Goal: Task Accomplishment & Management: Use online tool/utility

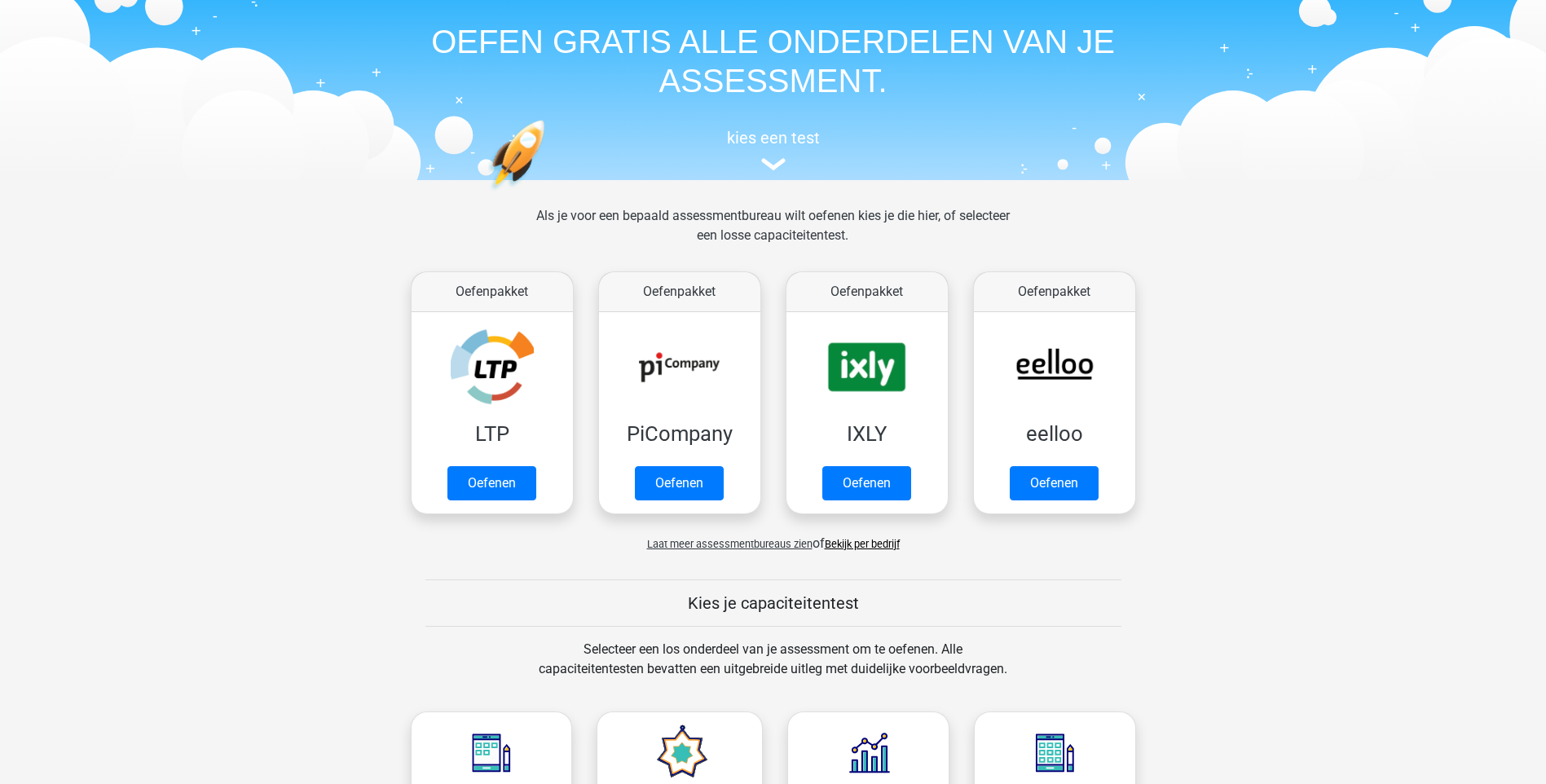
scroll to position [82, 0]
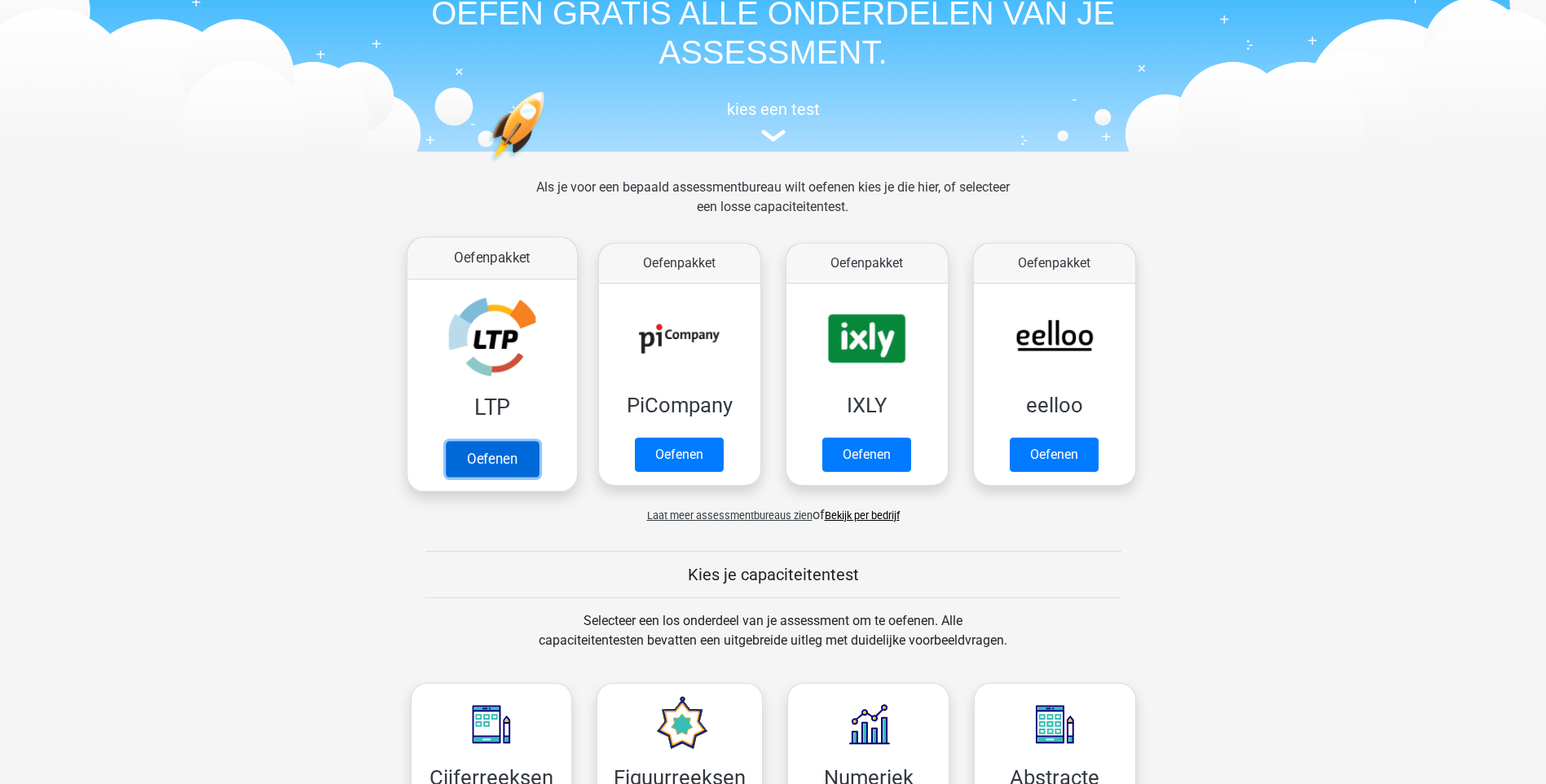
click at [480, 461] on link "Oefenen" at bounding box center [492, 459] width 93 height 36
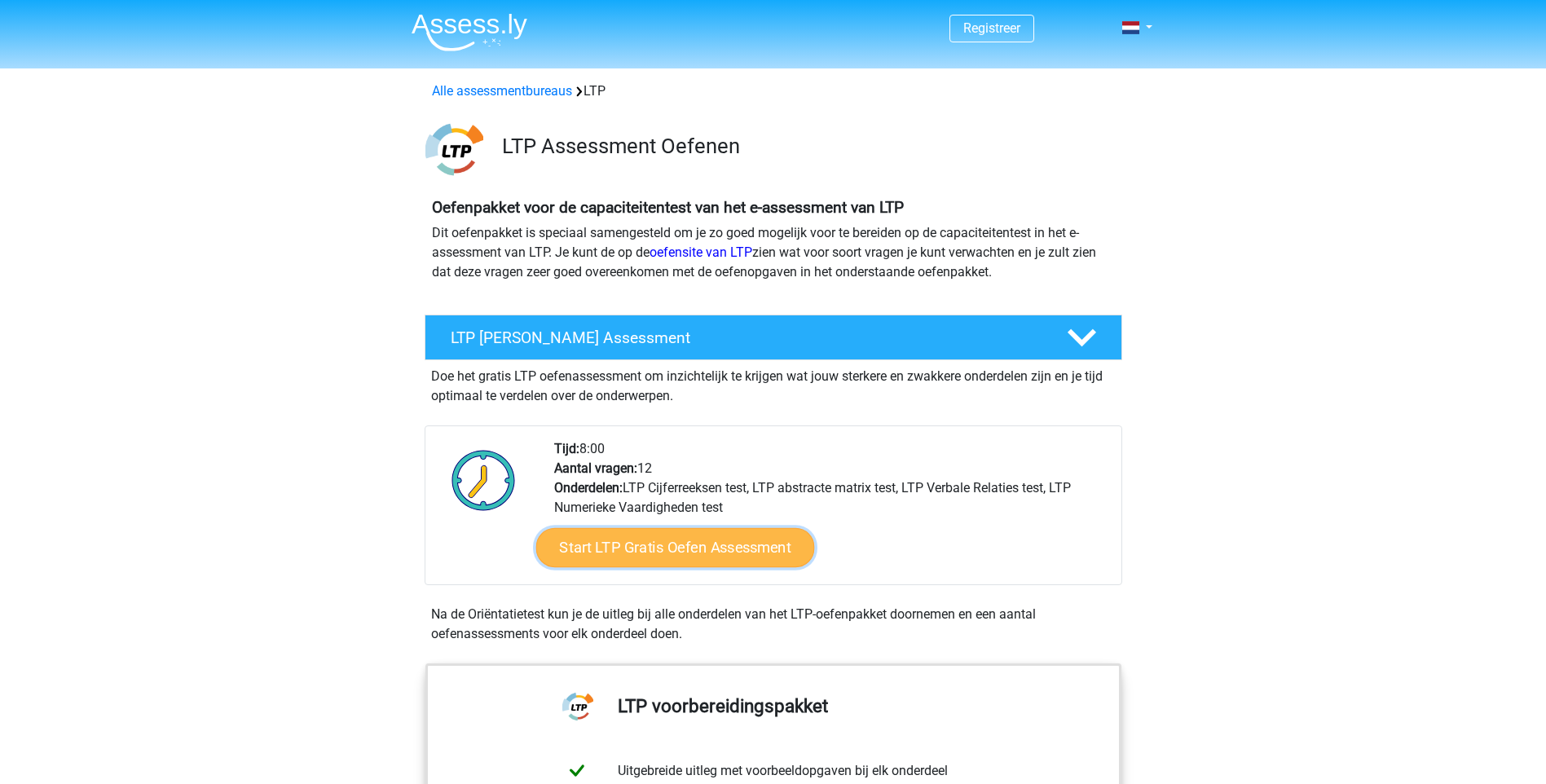
click at [683, 543] on link "Start LTP Gratis Oefen Assessment" at bounding box center [674, 546] width 279 height 39
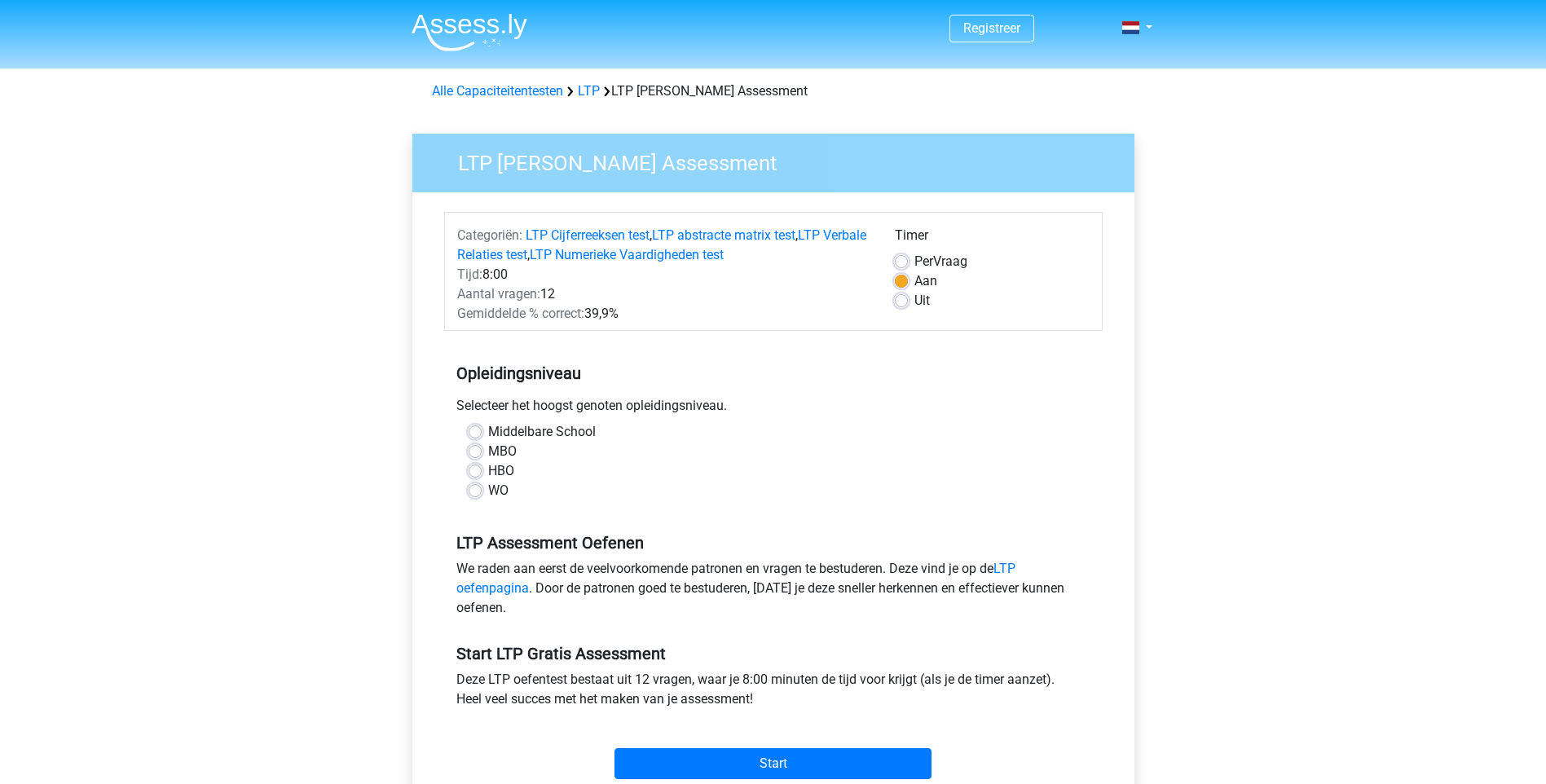
scroll to position [82, 0]
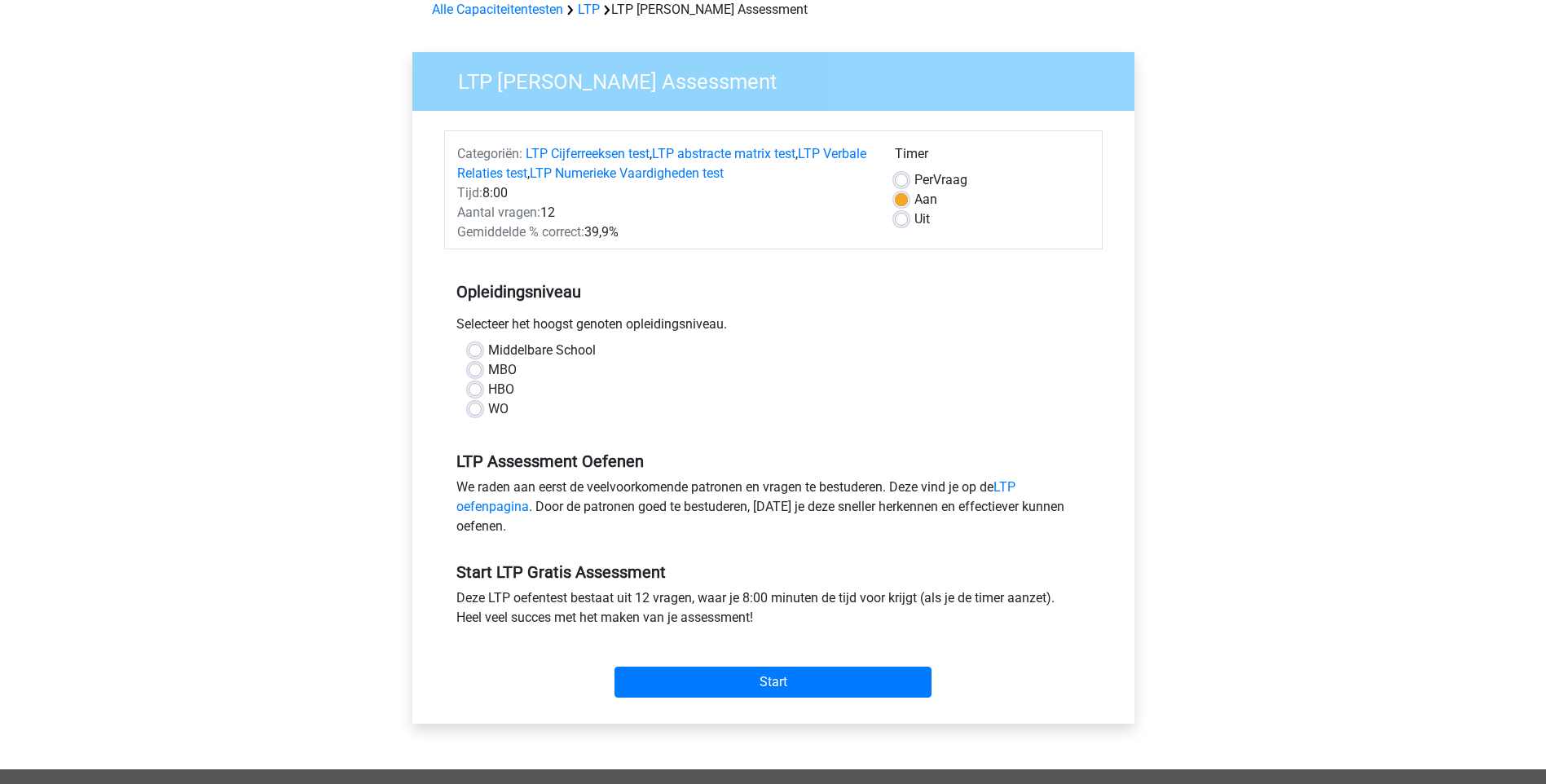
click at [488, 354] on label "Middelbare School" at bounding box center [541, 350] width 107 height 20
click at [472, 354] on input "Middelbare School" at bounding box center [475, 348] width 13 height 16
radio input "true"
click at [788, 688] on input "Start" at bounding box center [772, 681] width 317 height 31
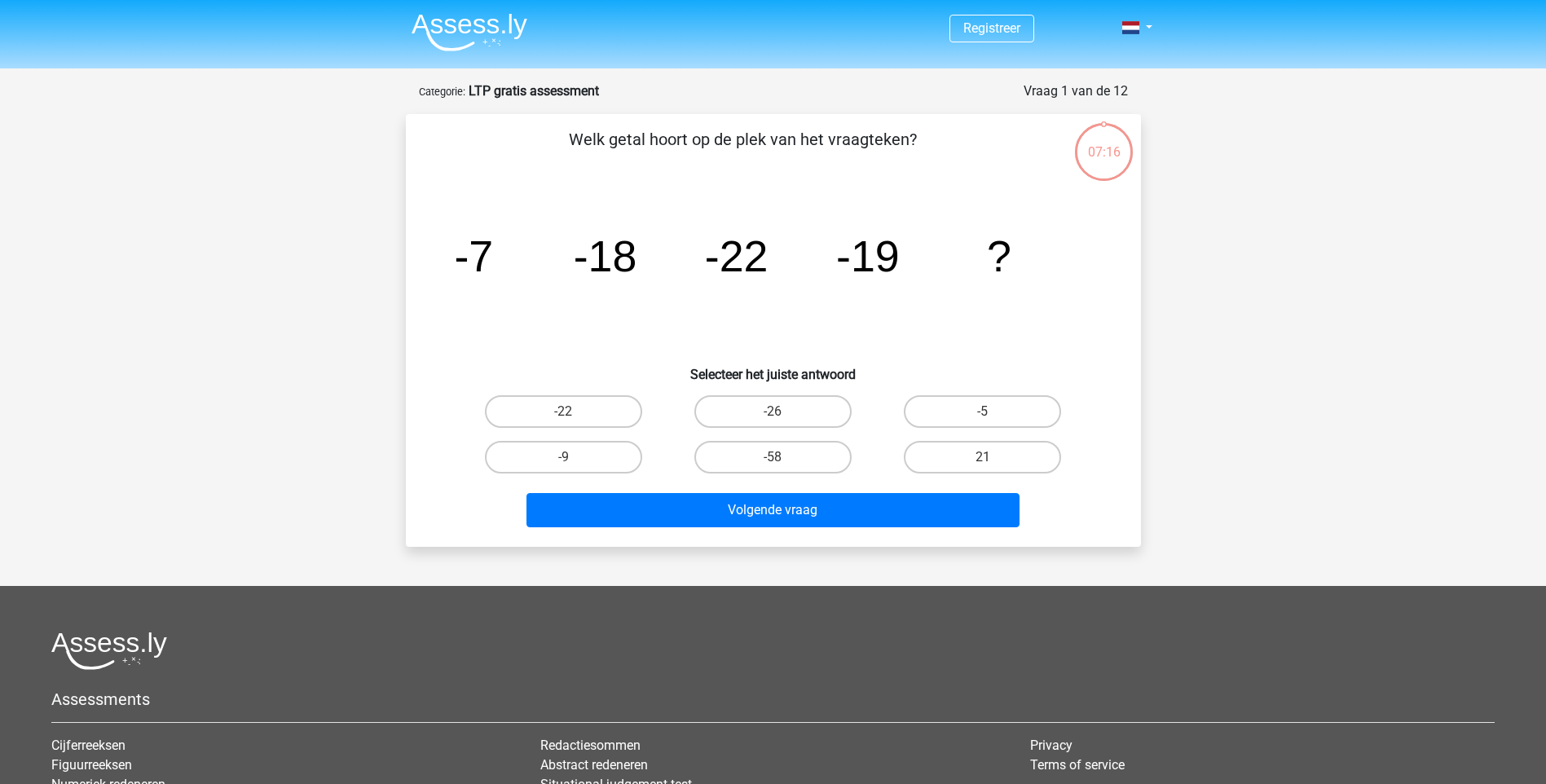
click at [566, 459] on input "-9" at bounding box center [568, 462] width 10 height 10
radio input "true"
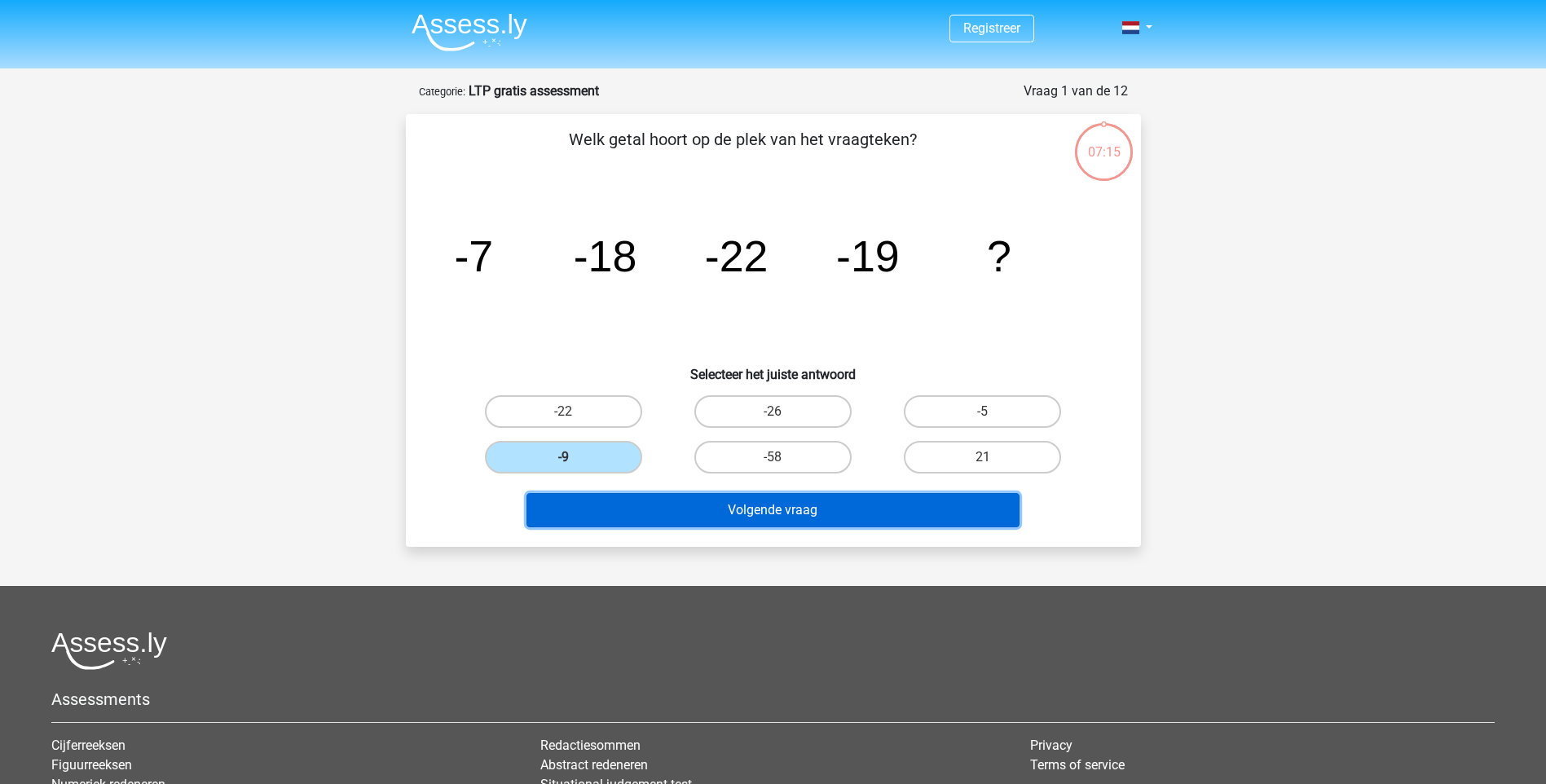
click at [759, 512] on button "Volgende vraag" at bounding box center [773, 510] width 493 height 34
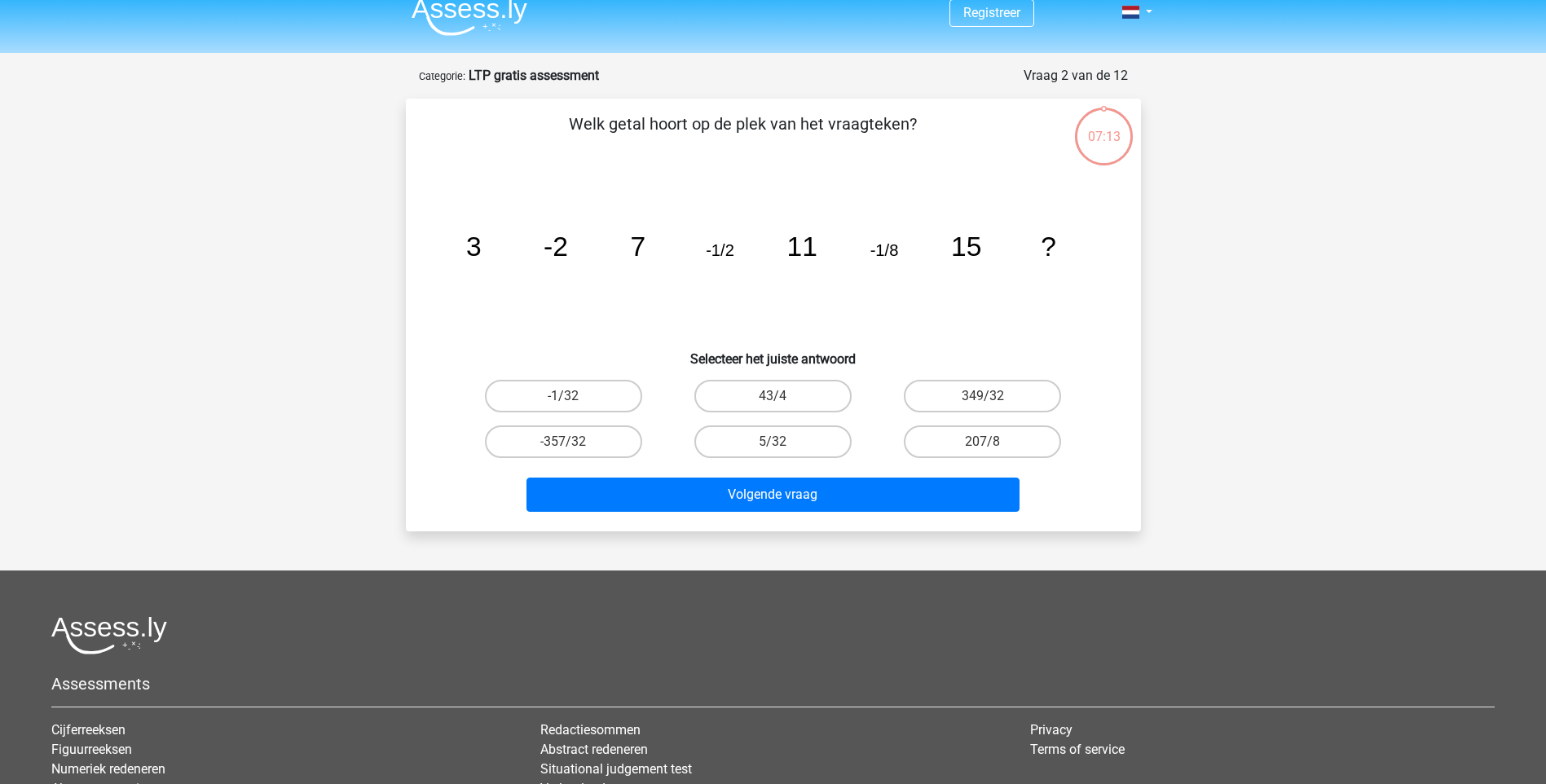
scroll to position [82, 0]
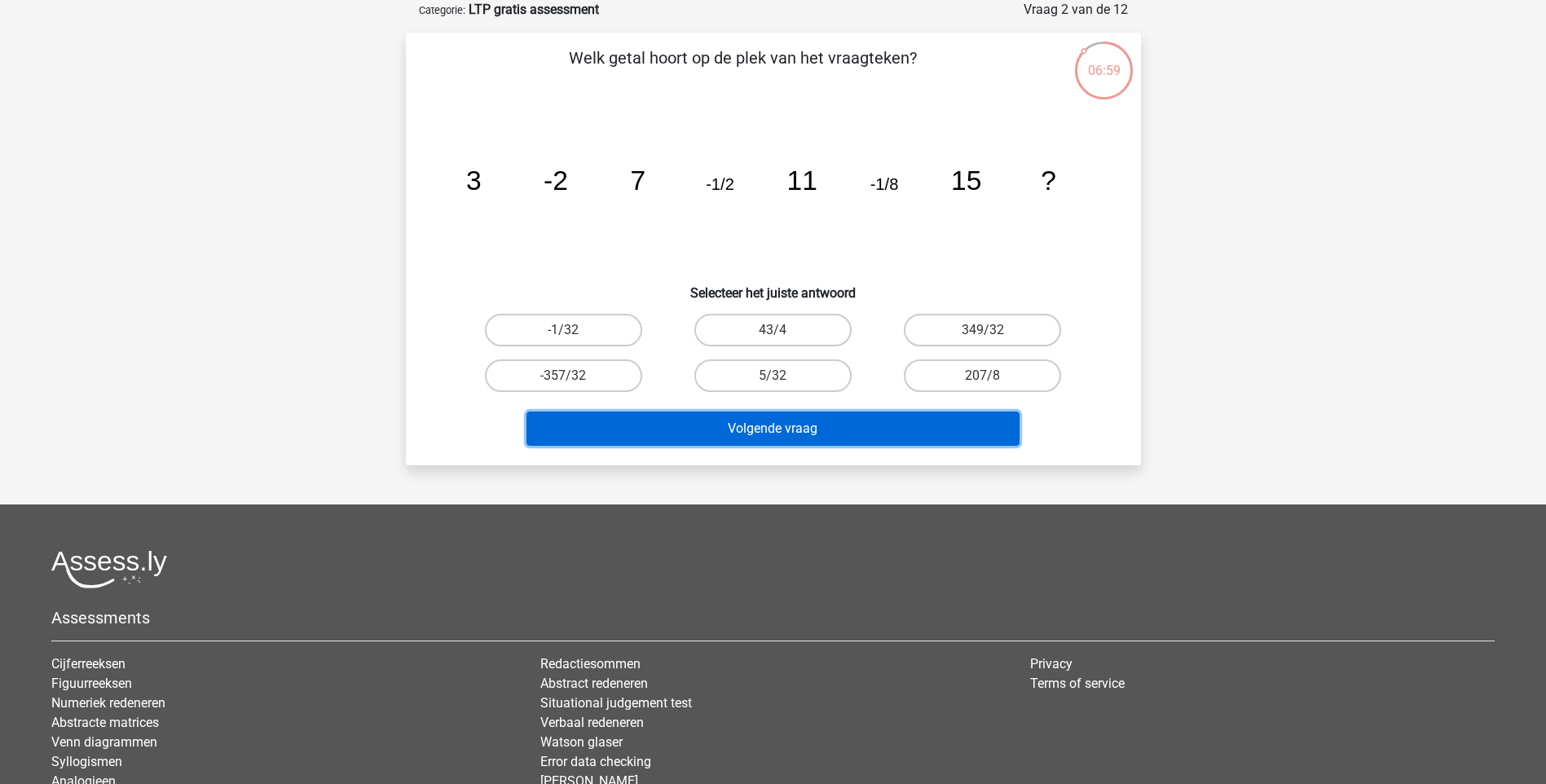
click at [779, 431] on button "Volgende vraag" at bounding box center [773, 429] width 493 height 34
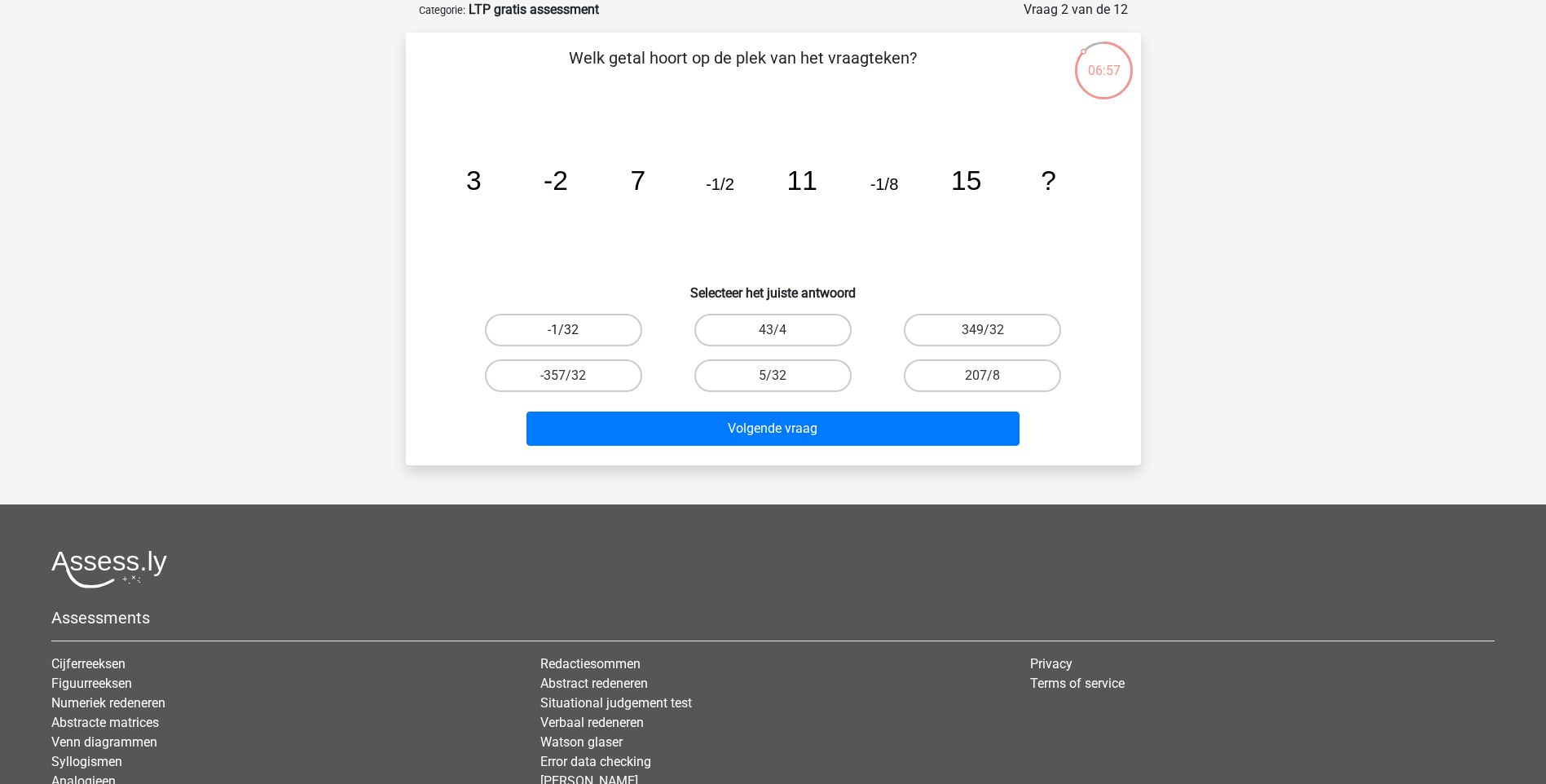
click at [581, 324] on label "-1/32" at bounding box center [563, 330] width 157 height 32
click at [573, 330] on input "-1/32" at bounding box center [568, 335] width 10 height 10
radio input "true"
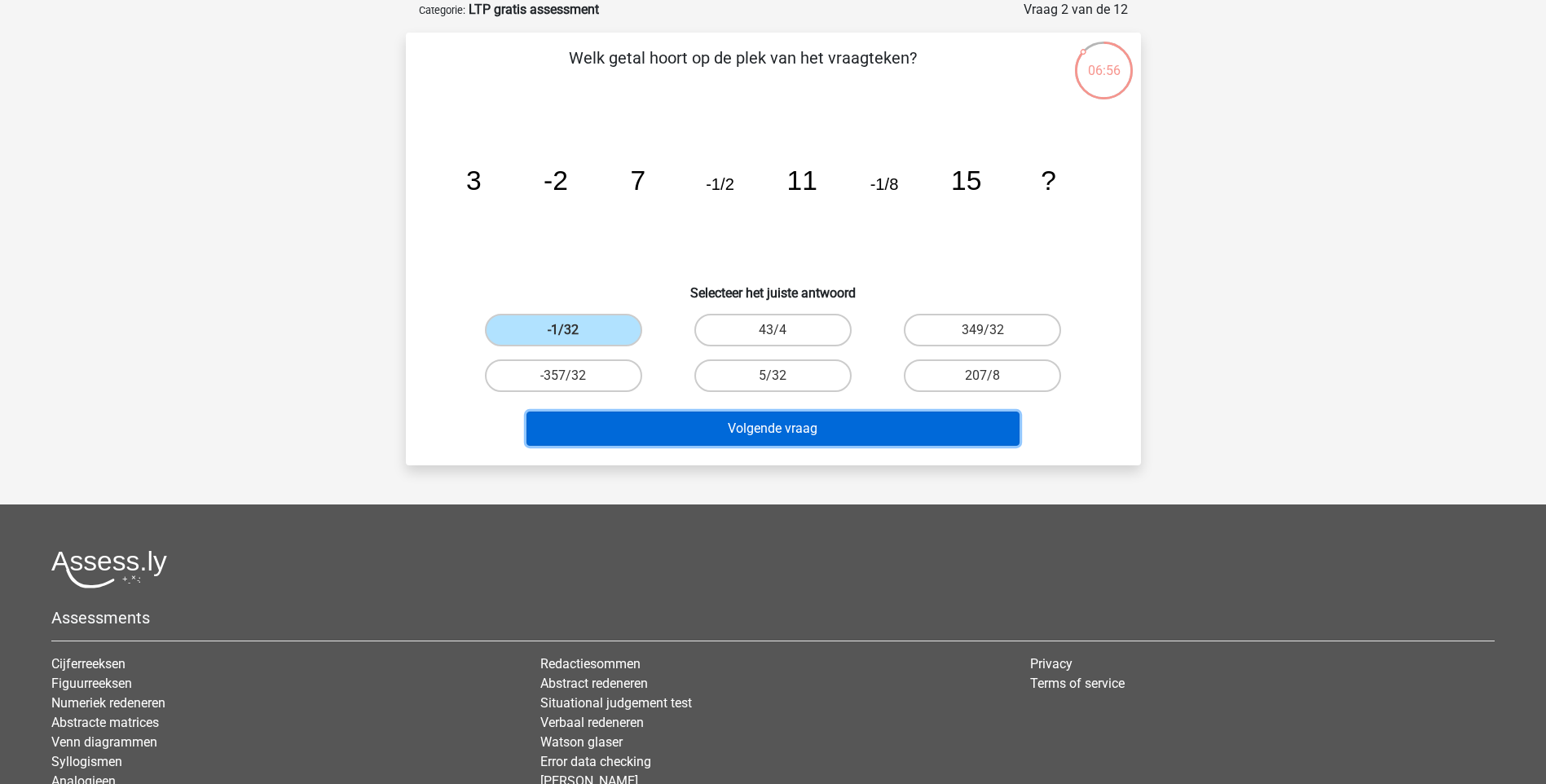
click at [747, 430] on button "Volgende vraag" at bounding box center [773, 429] width 493 height 34
click at [752, 431] on button "Volgende vraag" at bounding box center [773, 429] width 493 height 34
click at [801, 439] on button "Volgende vraag" at bounding box center [773, 429] width 493 height 34
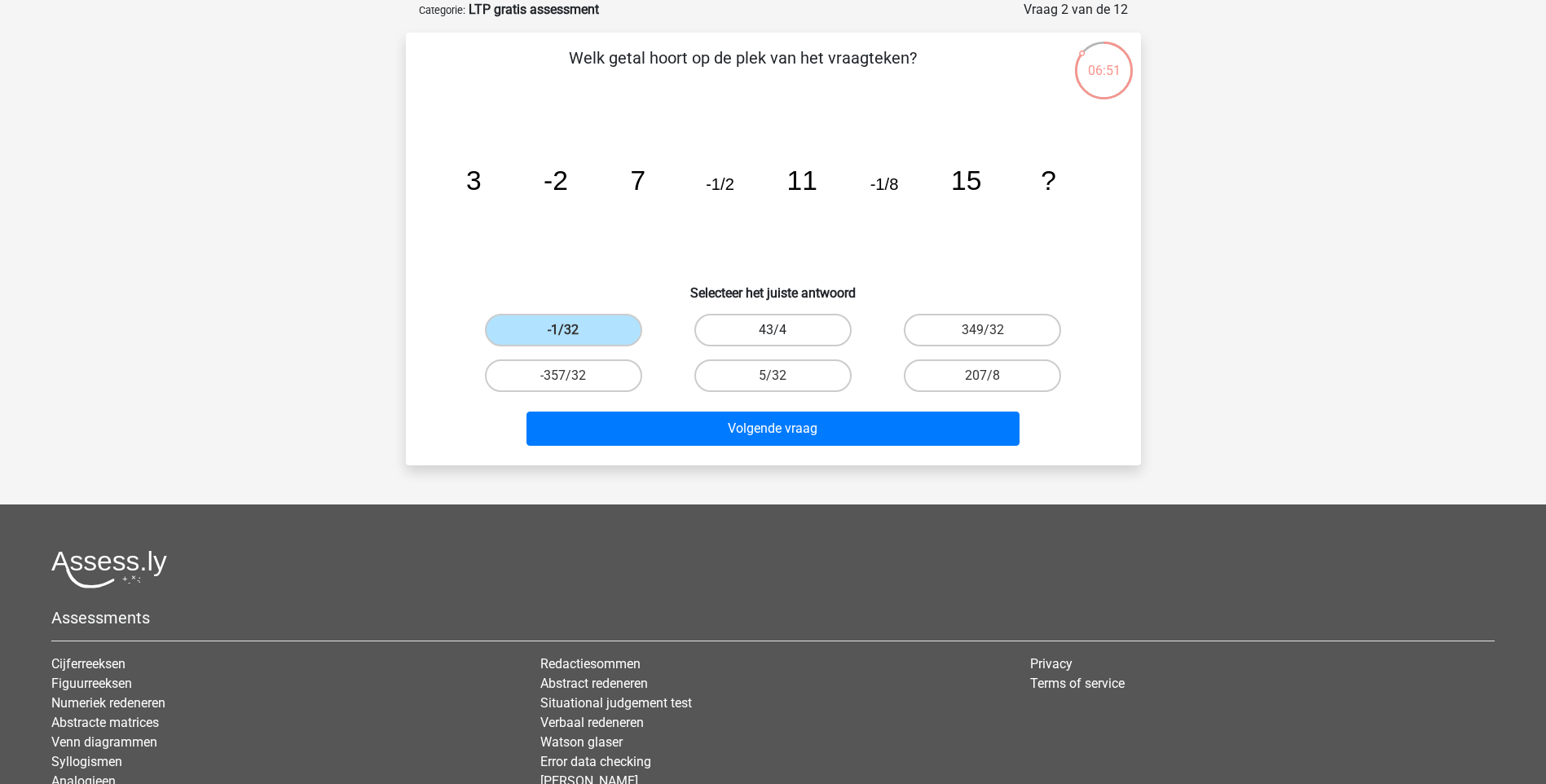
click at [763, 334] on label "43/4" at bounding box center [772, 330] width 157 height 32
click at [773, 334] on input "43/4" at bounding box center [778, 335] width 10 height 10
radio input "true"
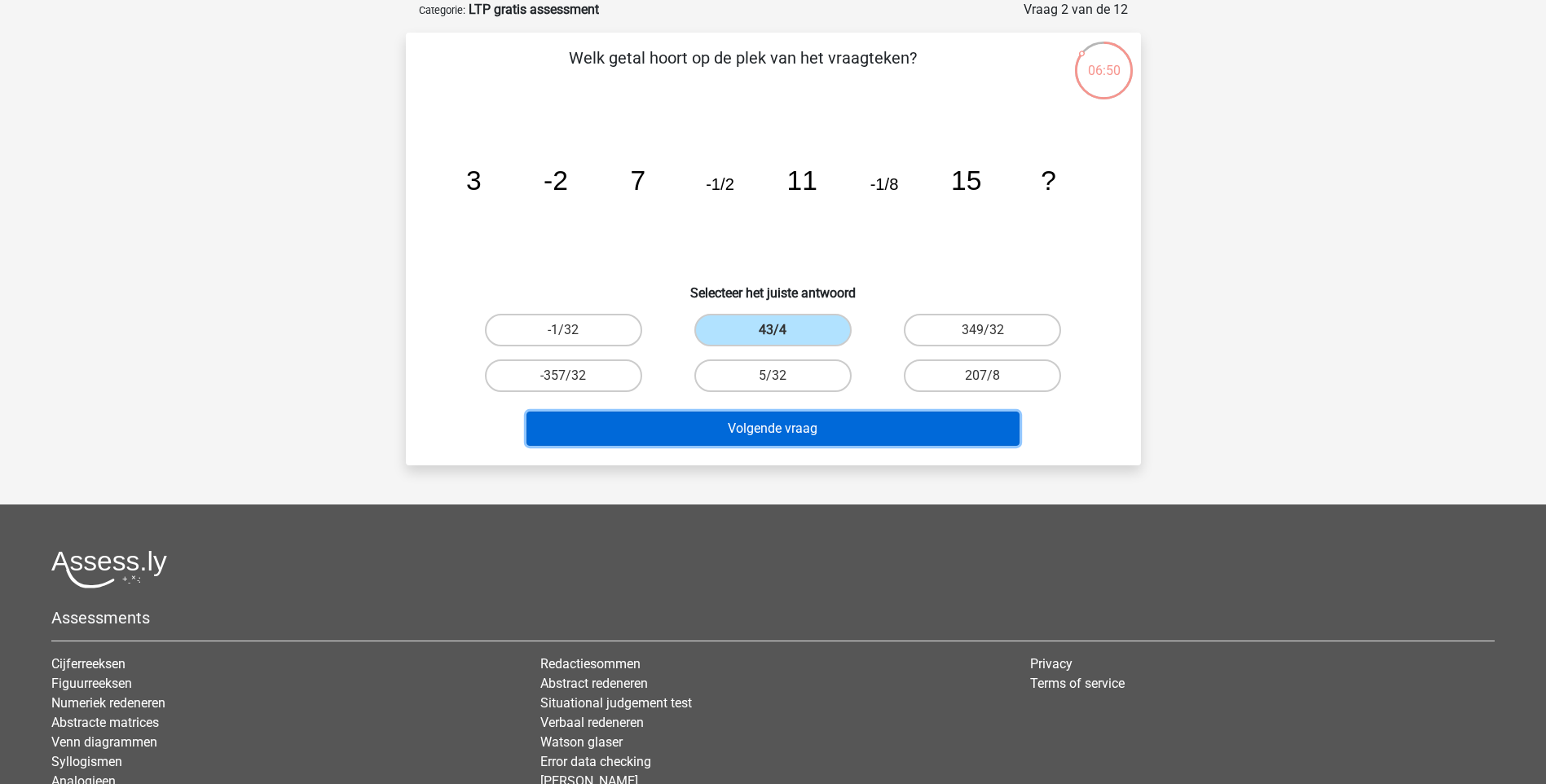
click at [782, 430] on button "Volgende vraag" at bounding box center [773, 429] width 493 height 34
